Goal: Task Accomplishment & Management: Use online tool/utility

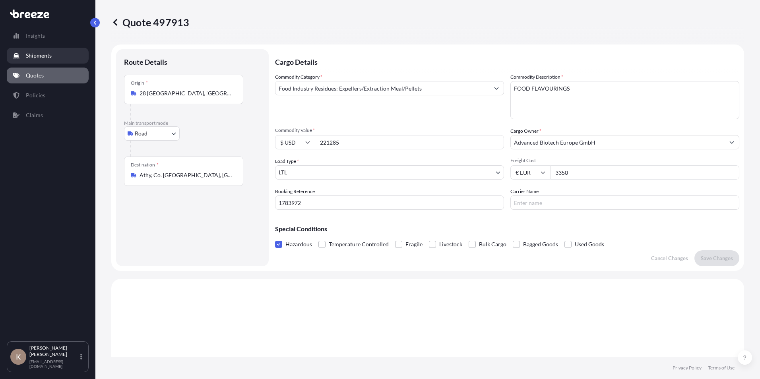
select select "Road"
select select "1"
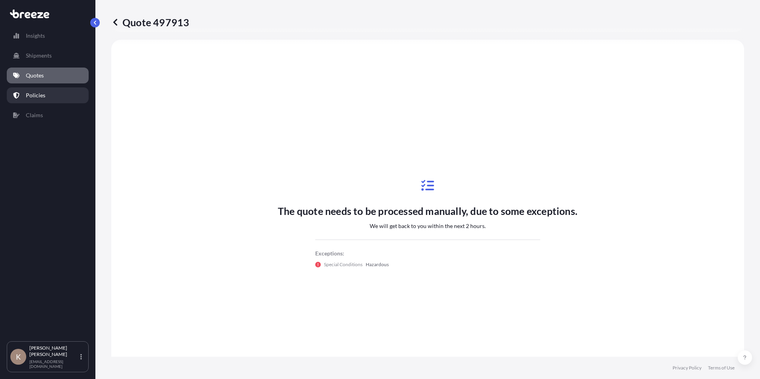
click at [35, 97] on p "Policies" at bounding box center [35, 95] width 19 height 8
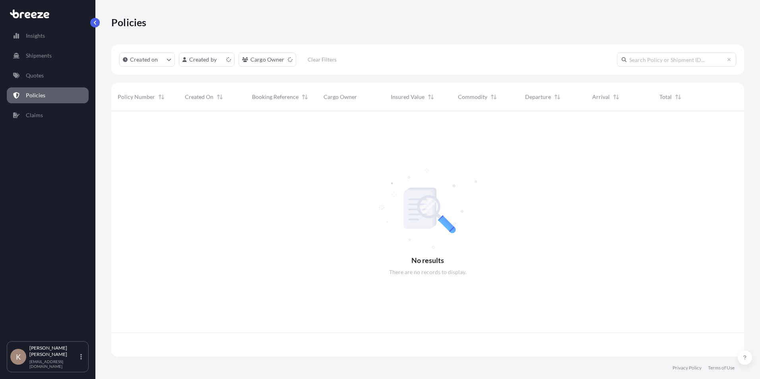
scroll to position [244, 627]
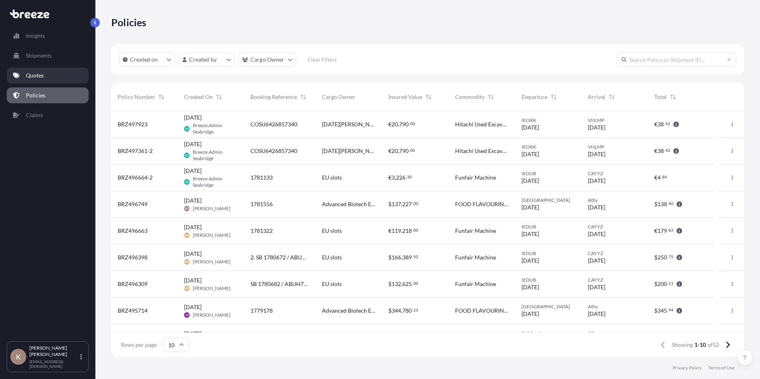
click at [39, 69] on link "Quotes" at bounding box center [48, 76] width 82 height 16
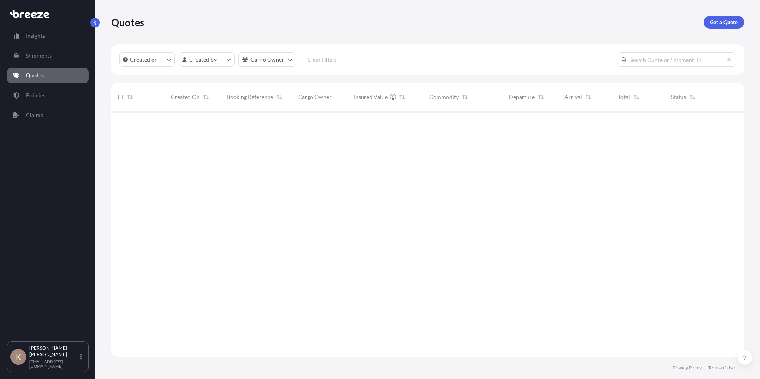
scroll to position [244, 627]
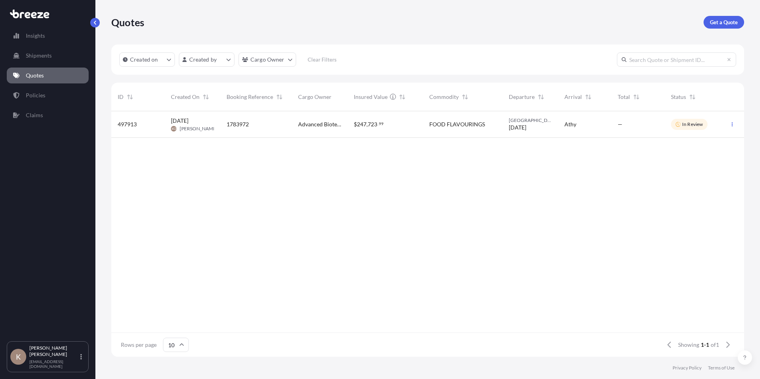
click at [449, 127] on span "FOOD FLAVOURINGS" at bounding box center [458, 125] width 56 height 8
select select "Road"
select select "1"
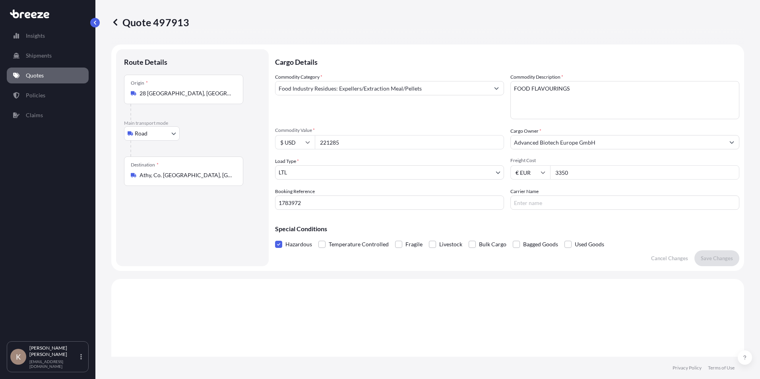
click at [36, 74] on p "Quotes" at bounding box center [35, 76] width 18 height 8
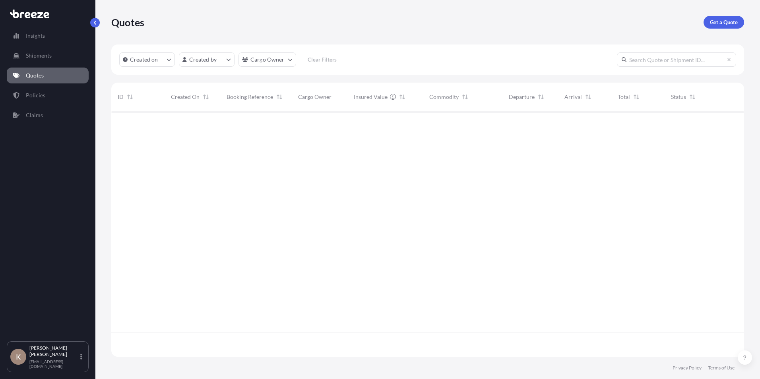
scroll to position [244, 627]
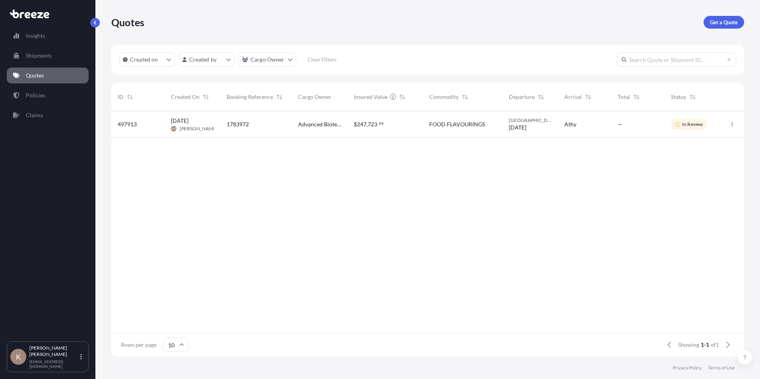
click at [679, 124] on icon at bounding box center [678, 124] width 5 height 5
select select "Road"
select select "1"
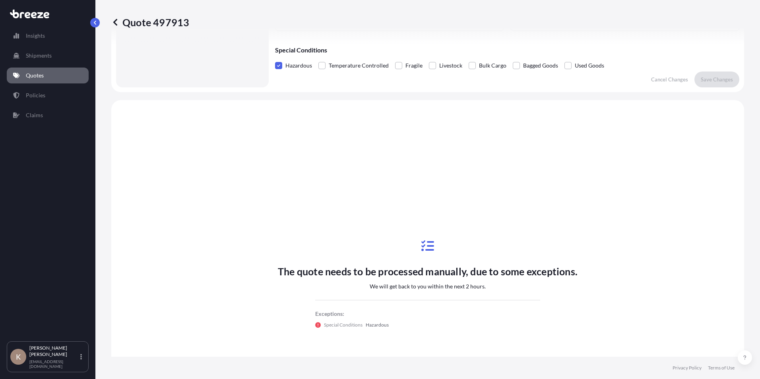
scroll to position [239, 0]
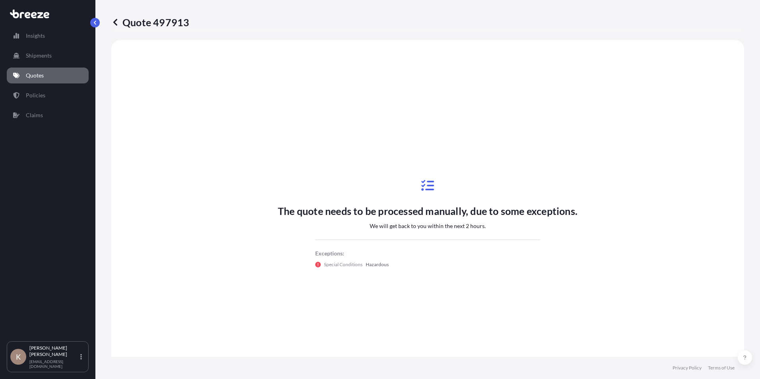
click at [49, 77] on link "Quotes" at bounding box center [48, 76] width 82 height 16
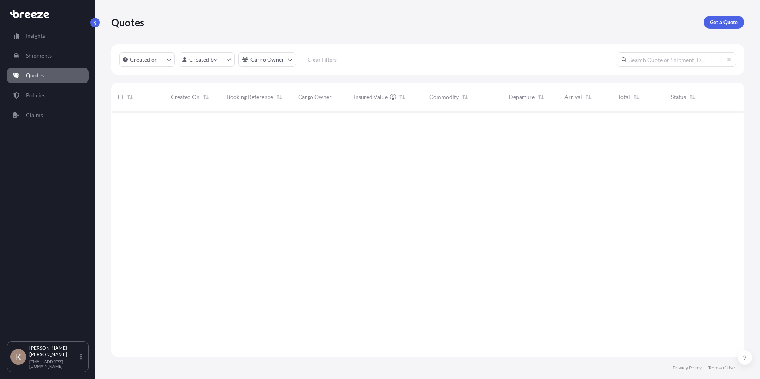
scroll to position [244, 627]
